Goal: Check status: Check status

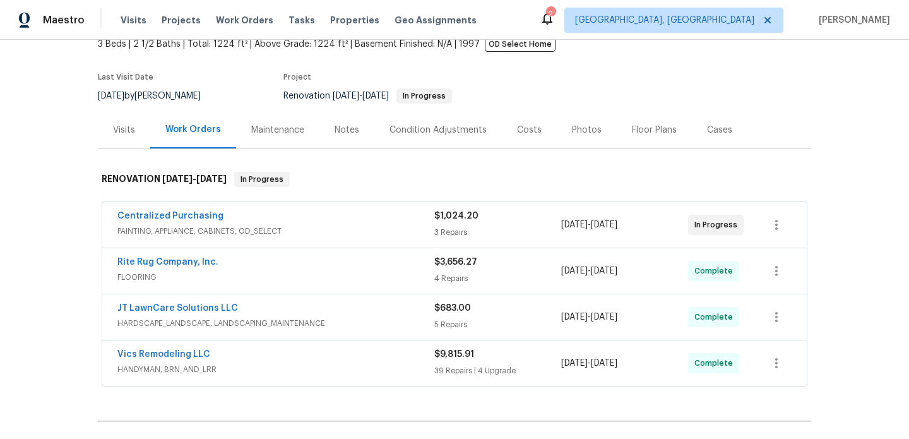
scroll to position [82, 0]
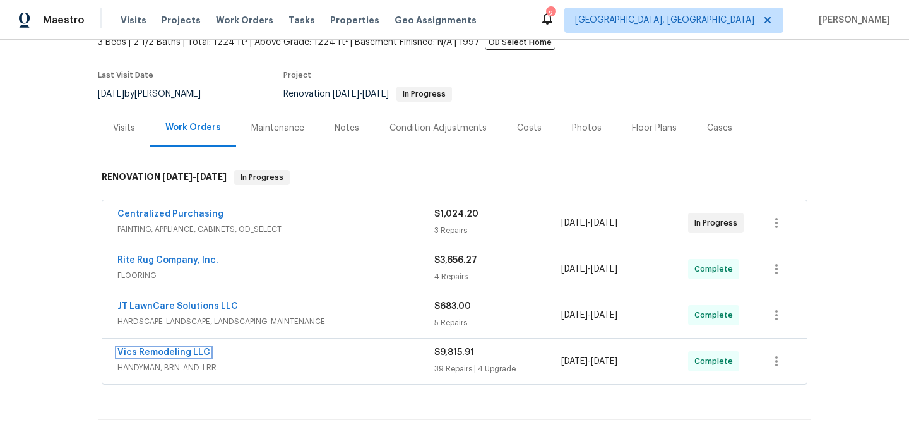
click at [193, 350] on link "Vics Remodeling LLC" at bounding box center [163, 352] width 93 height 9
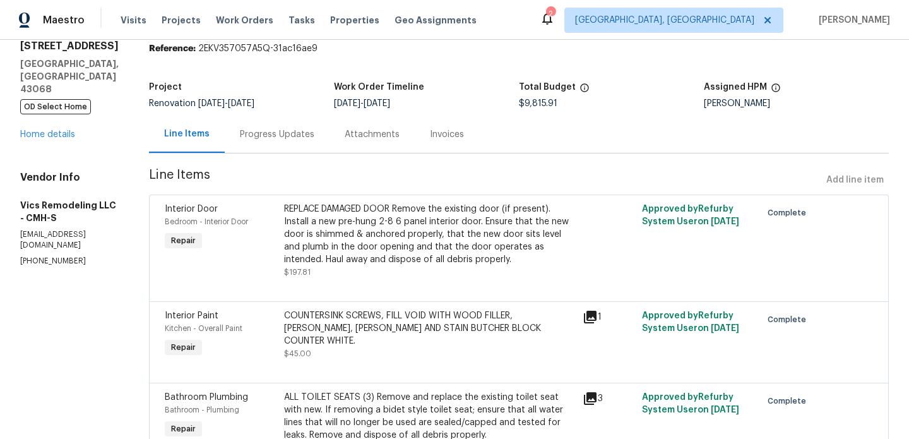
scroll to position [49, 0]
click at [269, 131] on div "Progress Updates" at bounding box center [277, 134] width 74 height 13
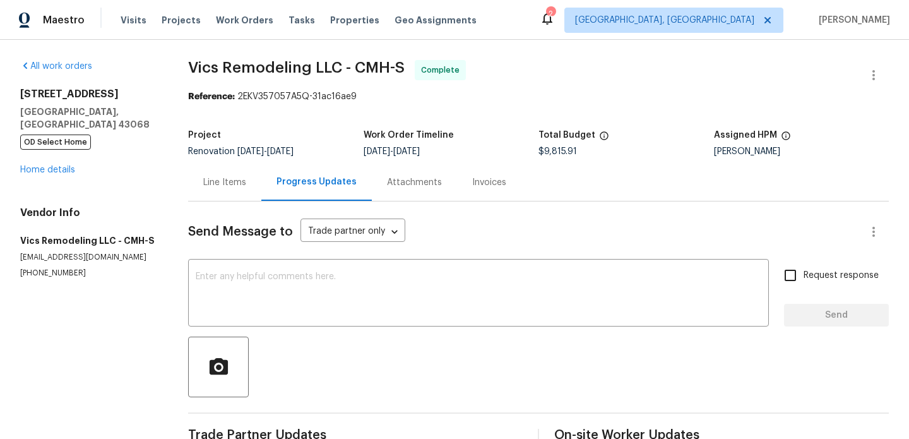
click at [246, 182] on div "Line Items" at bounding box center [224, 182] width 43 height 13
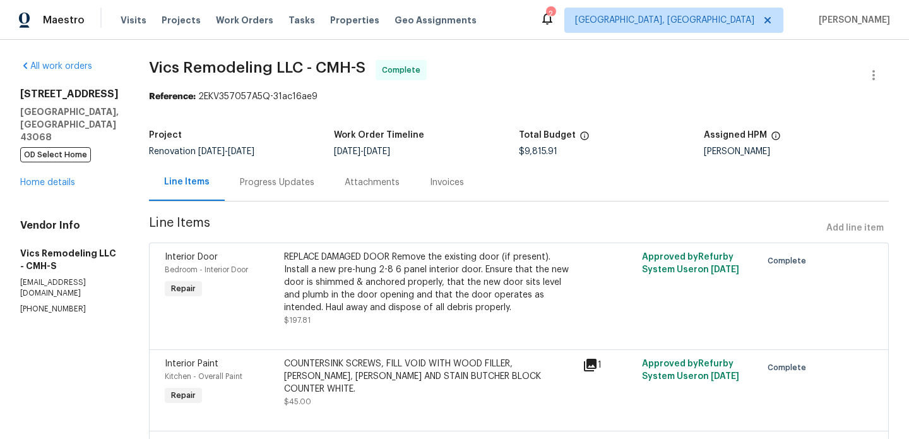
click at [242, 186] on div "Progress Updates" at bounding box center [277, 182] width 74 height 13
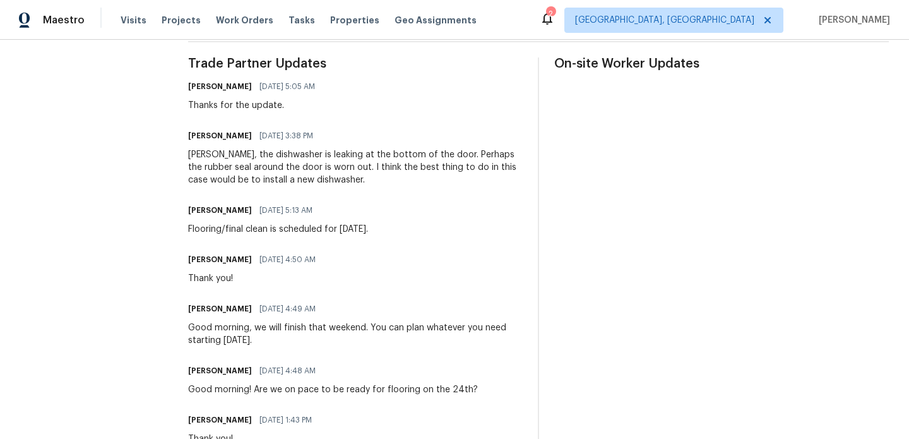
scroll to position [374, 0]
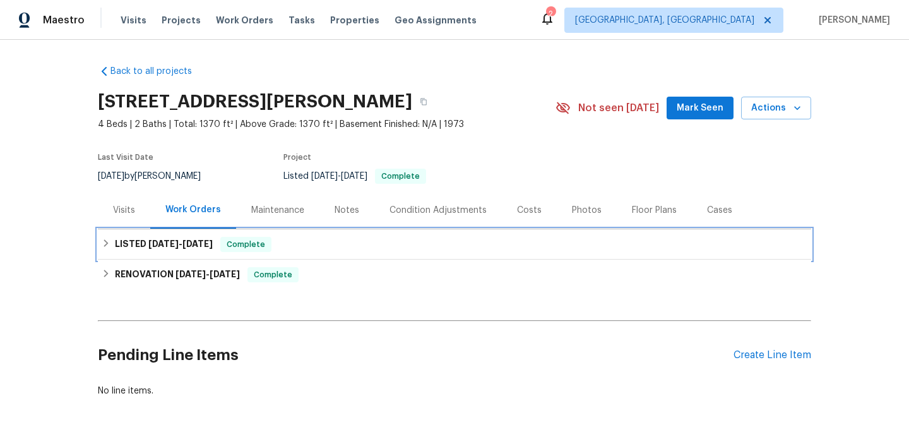
click at [178, 249] on h6 "LISTED [DATE] - [DATE]" at bounding box center [164, 244] width 98 height 15
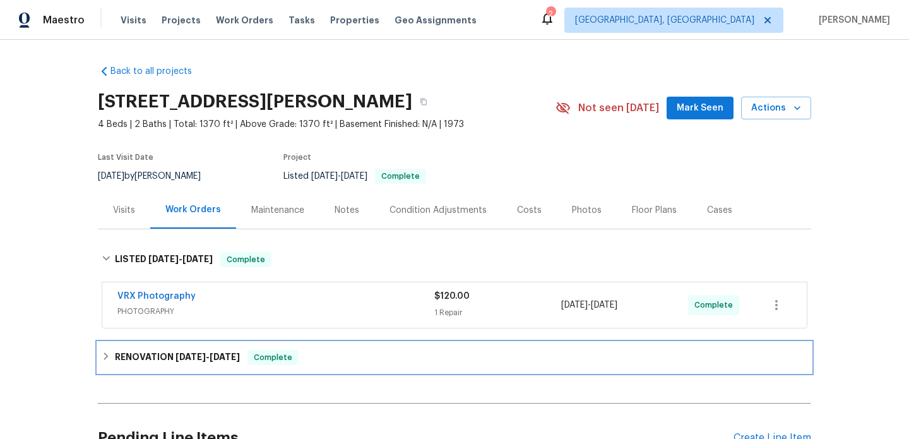
click at [189, 354] on span "[DATE]" at bounding box center [191, 356] width 30 height 9
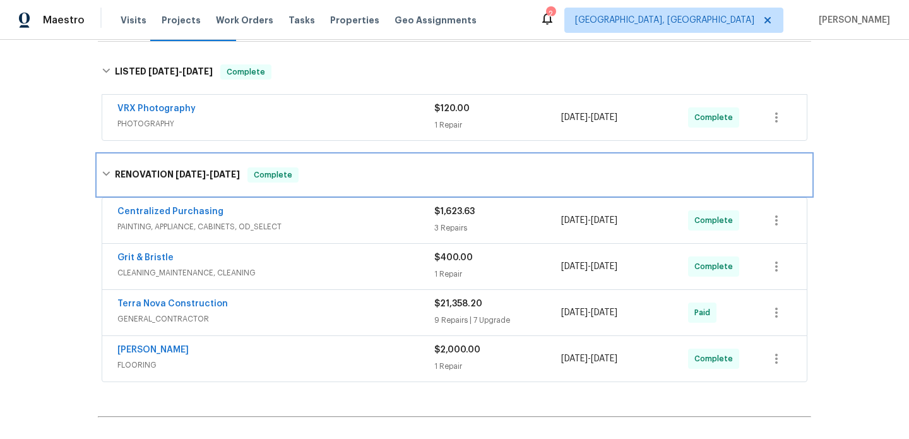
scroll to position [198, 0]
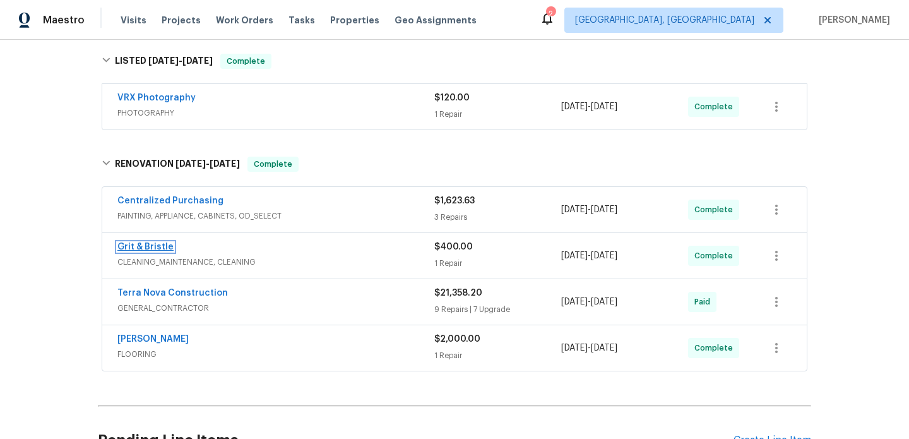
click at [159, 245] on link "Grit & Bristle" at bounding box center [145, 246] width 56 height 9
